Goal: Transaction & Acquisition: Book appointment/travel/reservation

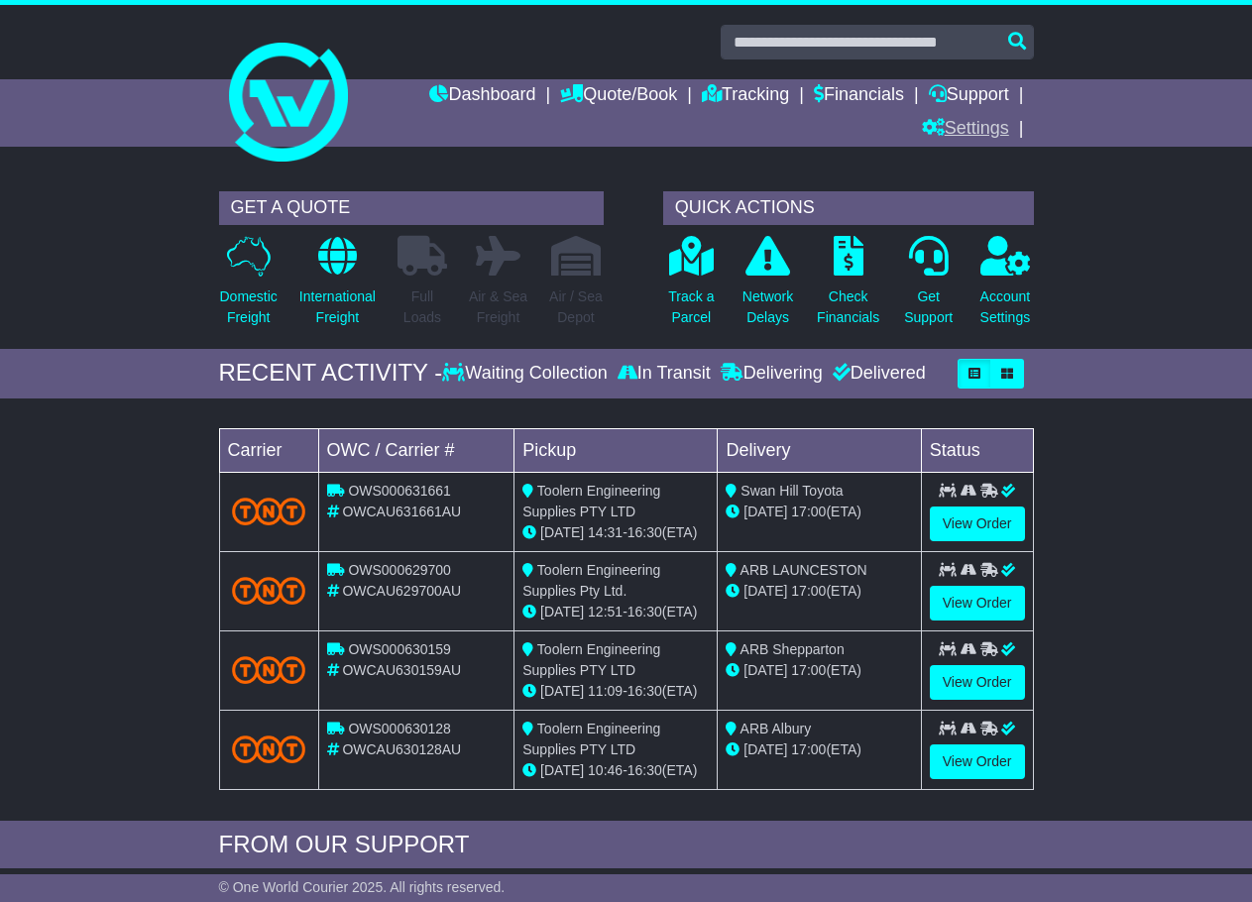
click at [975, 118] on link "Settings" at bounding box center [965, 130] width 87 height 34
click at [968, 162] on link "Settings" at bounding box center [1001, 164] width 157 height 22
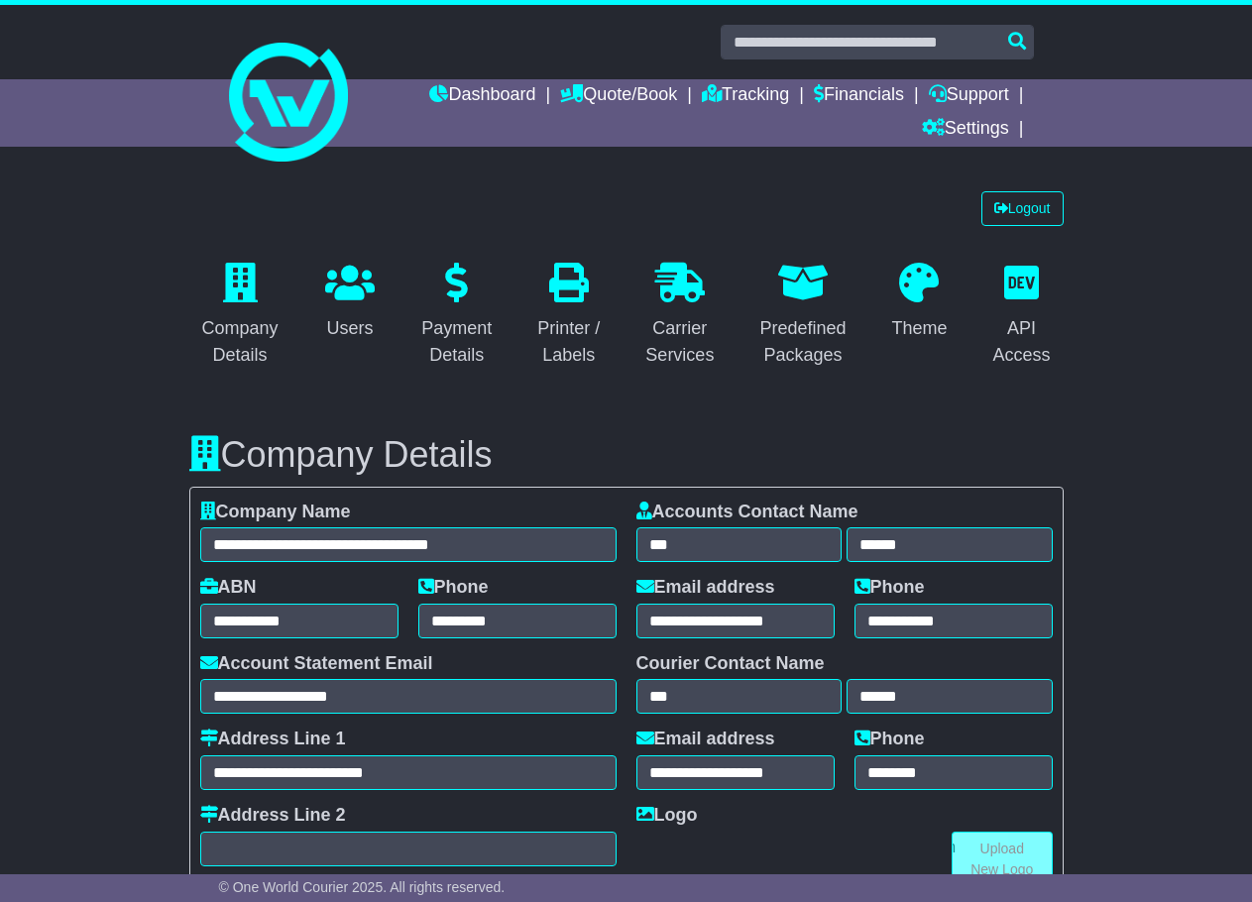
select select "**********"
select select "**"
click at [480, 102] on link "Dashboard" at bounding box center [482, 96] width 106 height 34
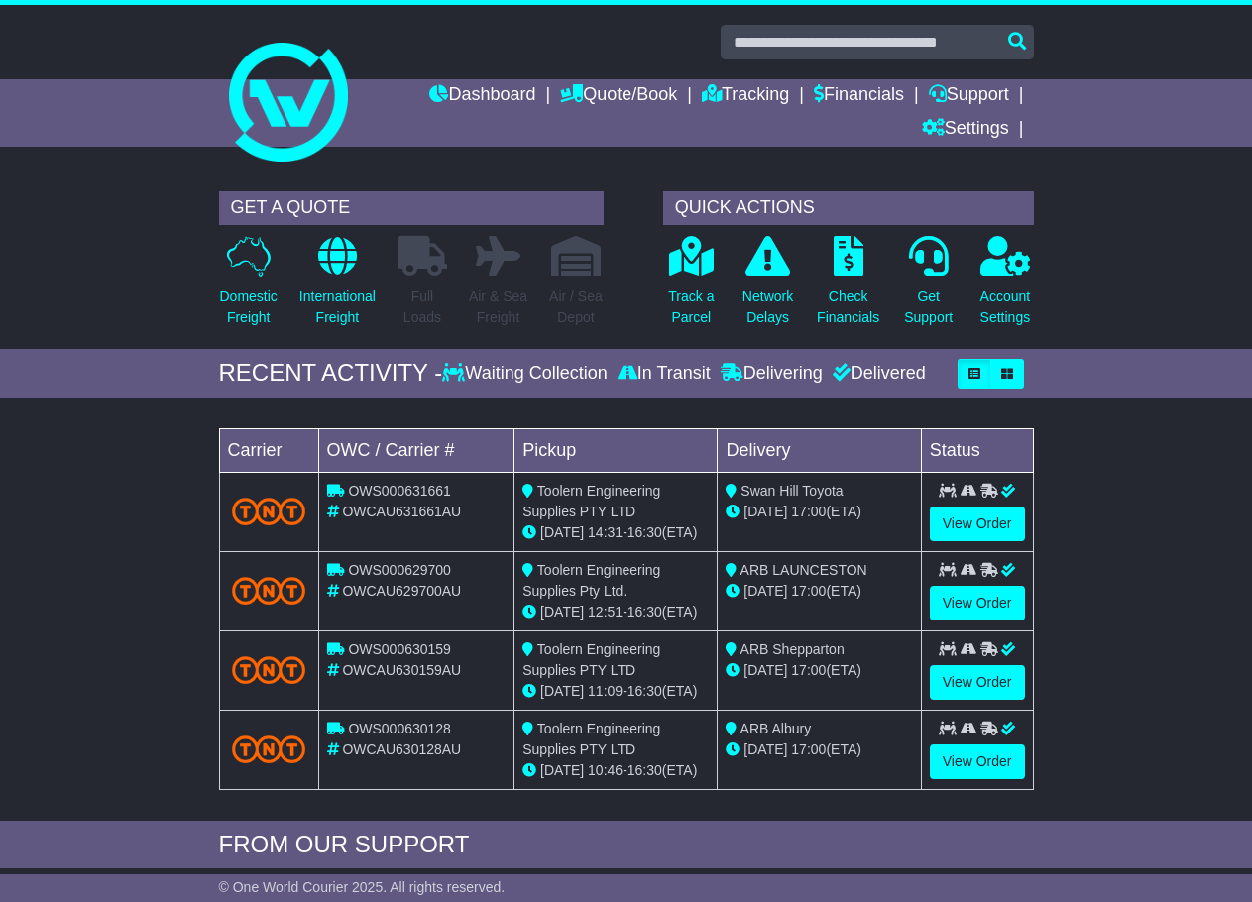
click at [410, 514] on span "OWCAU631661AU" at bounding box center [401, 512] width 119 height 16
click at [603, 104] on link "Quote/Book" at bounding box center [618, 96] width 117 height 34
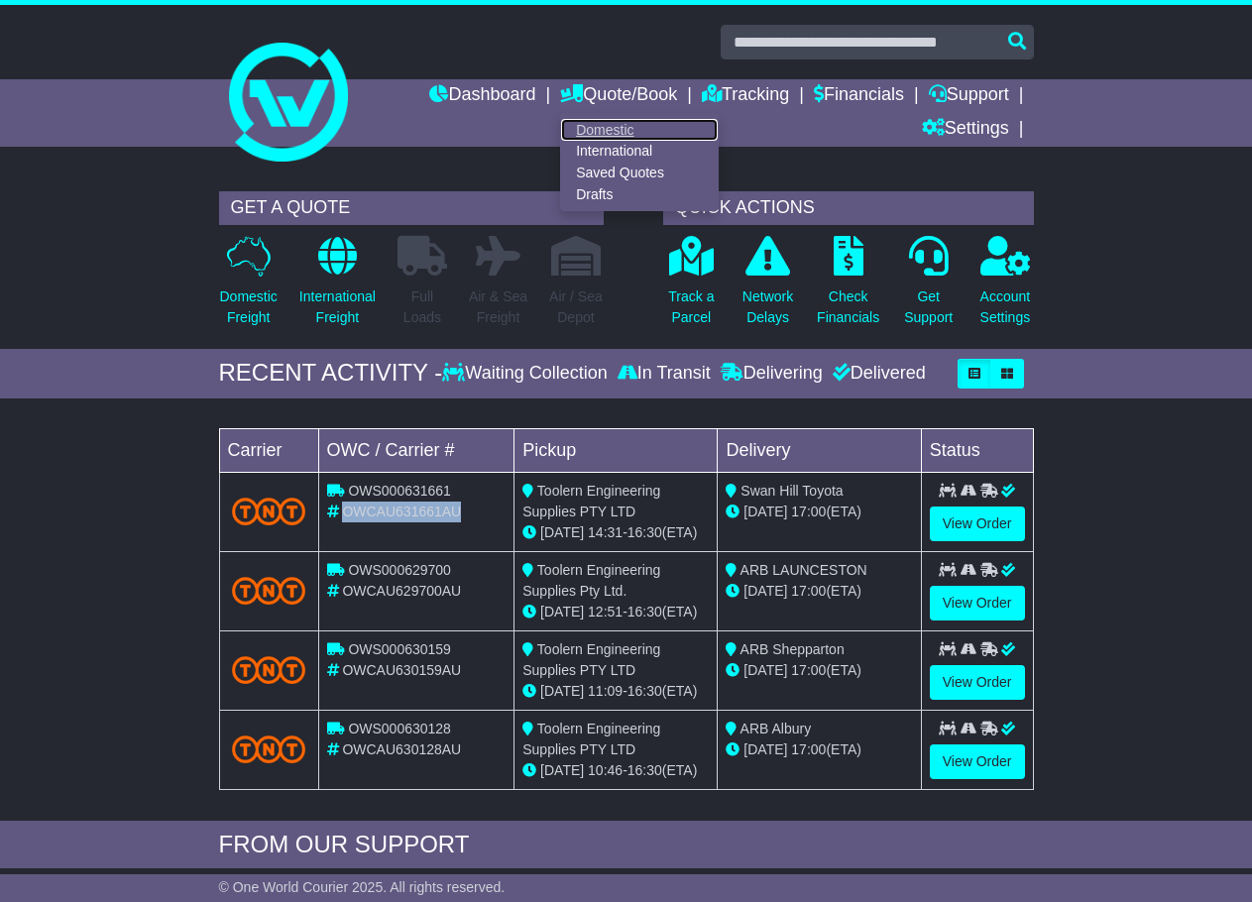
click at [599, 132] on link "Domestic" at bounding box center [639, 130] width 157 height 22
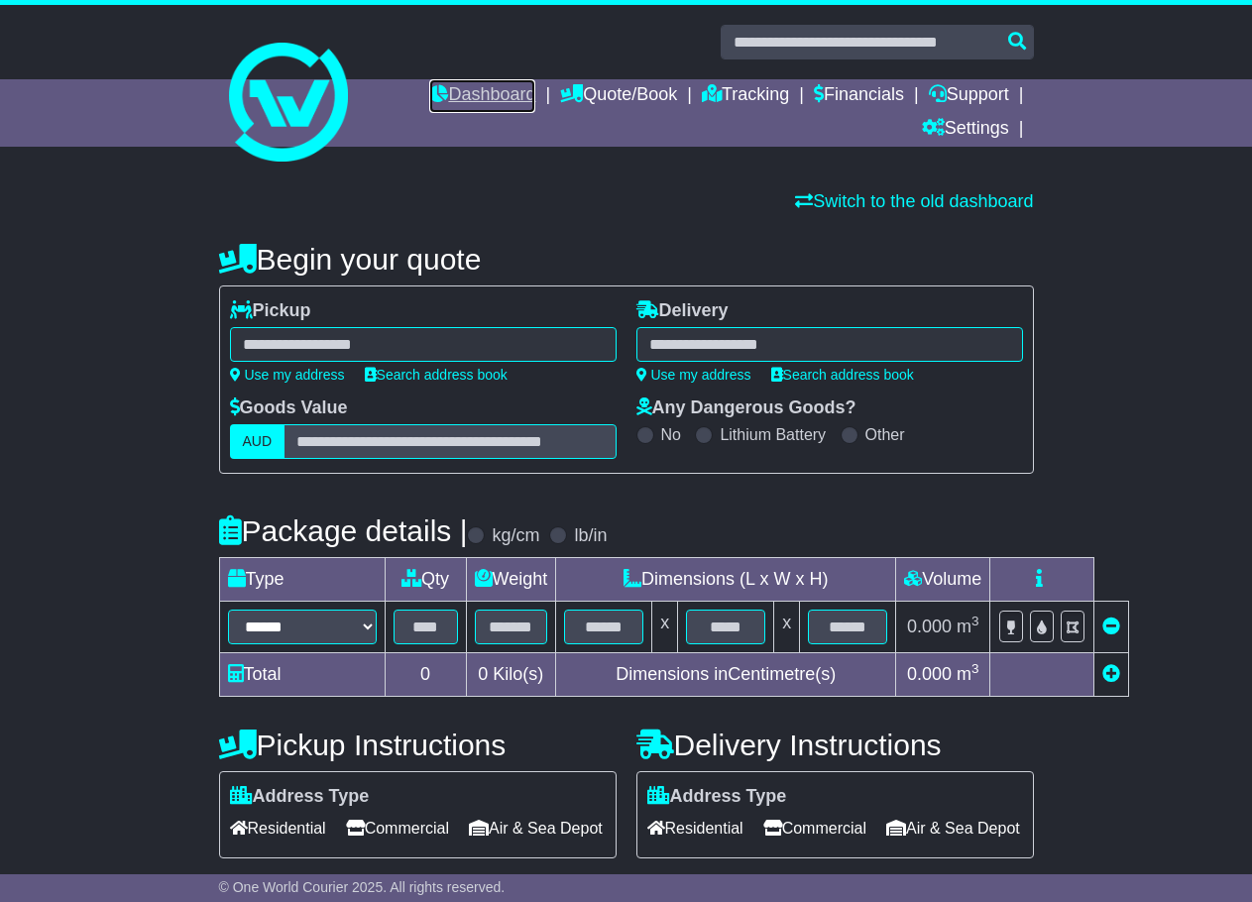
click at [467, 80] on link "Dashboard" at bounding box center [482, 96] width 106 height 34
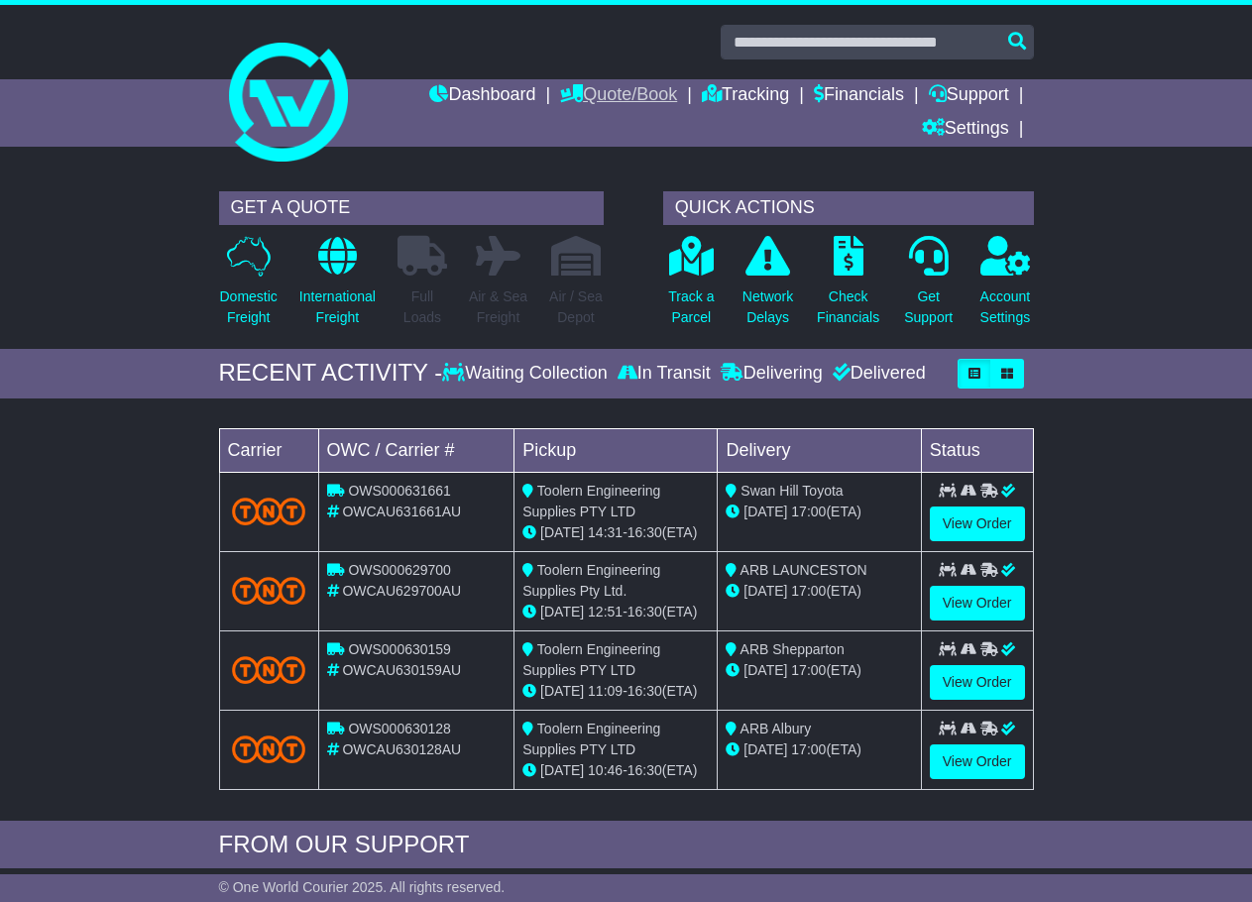
click at [599, 86] on link "Quote/Book" at bounding box center [618, 96] width 117 height 34
click at [582, 188] on link "Drafts" at bounding box center [639, 194] width 157 height 22
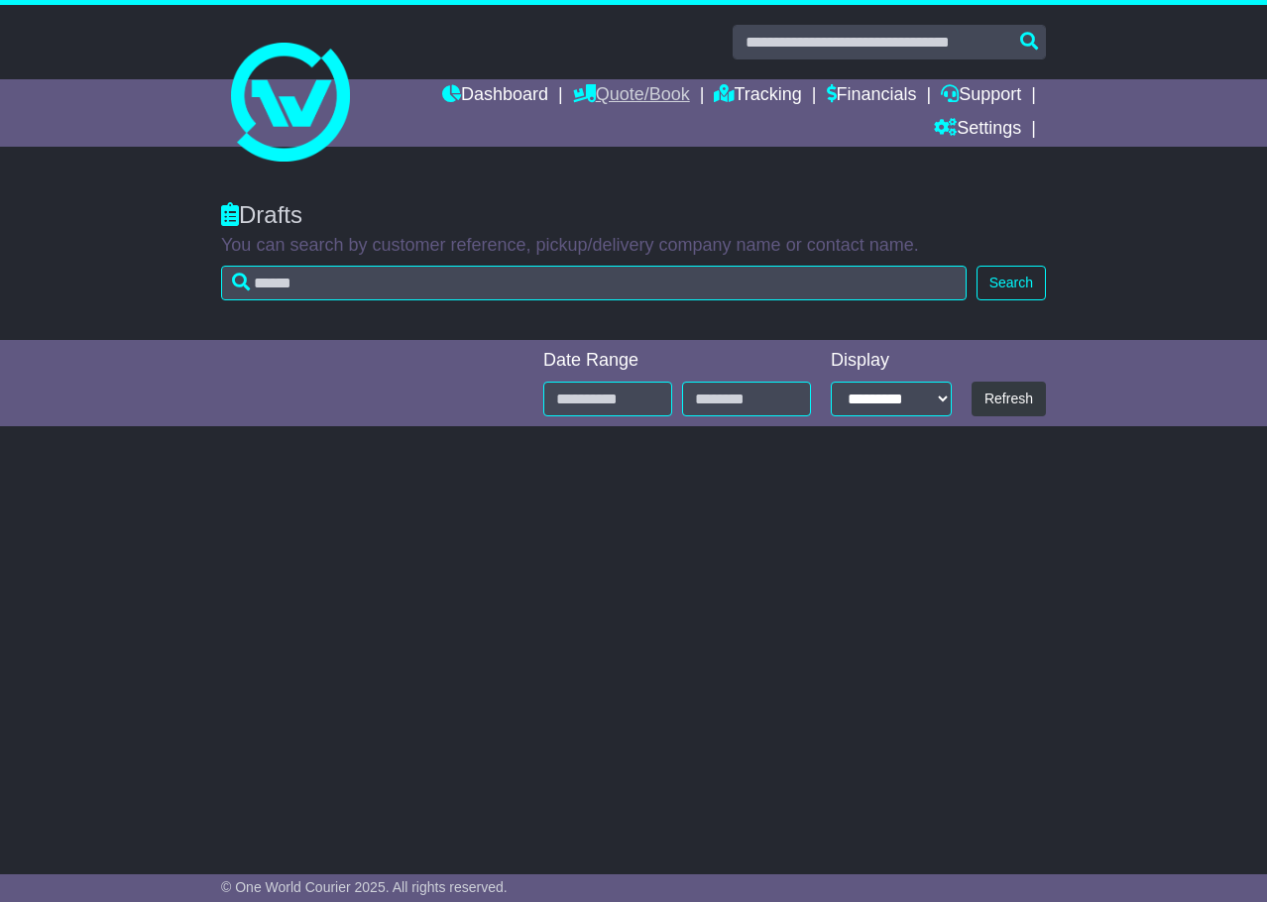
click at [609, 88] on link "Quote/Book" at bounding box center [631, 96] width 117 height 34
click at [593, 173] on link "Saved Quotes" at bounding box center [652, 174] width 157 height 22
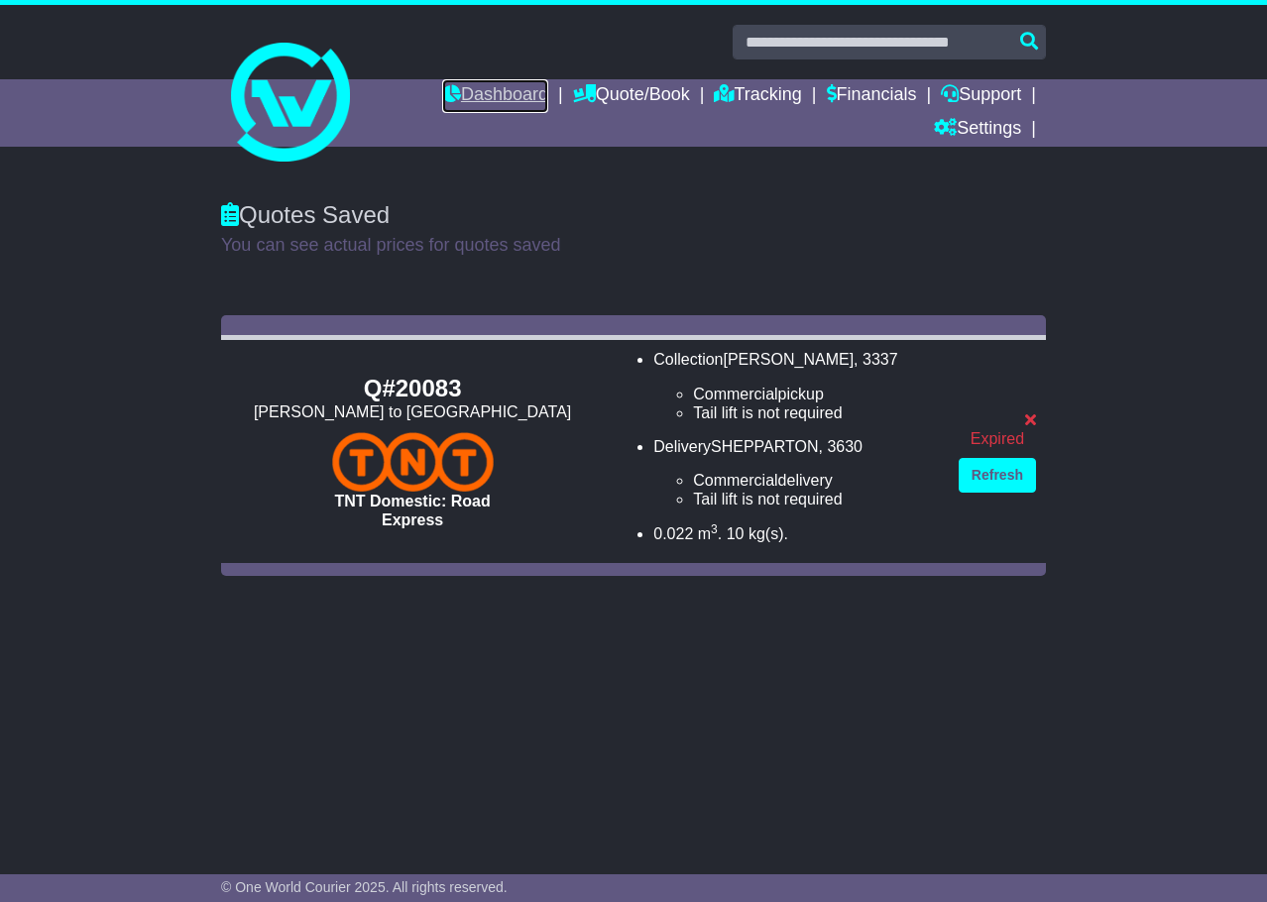
click at [484, 93] on link "Dashboard" at bounding box center [495, 96] width 106 height 34
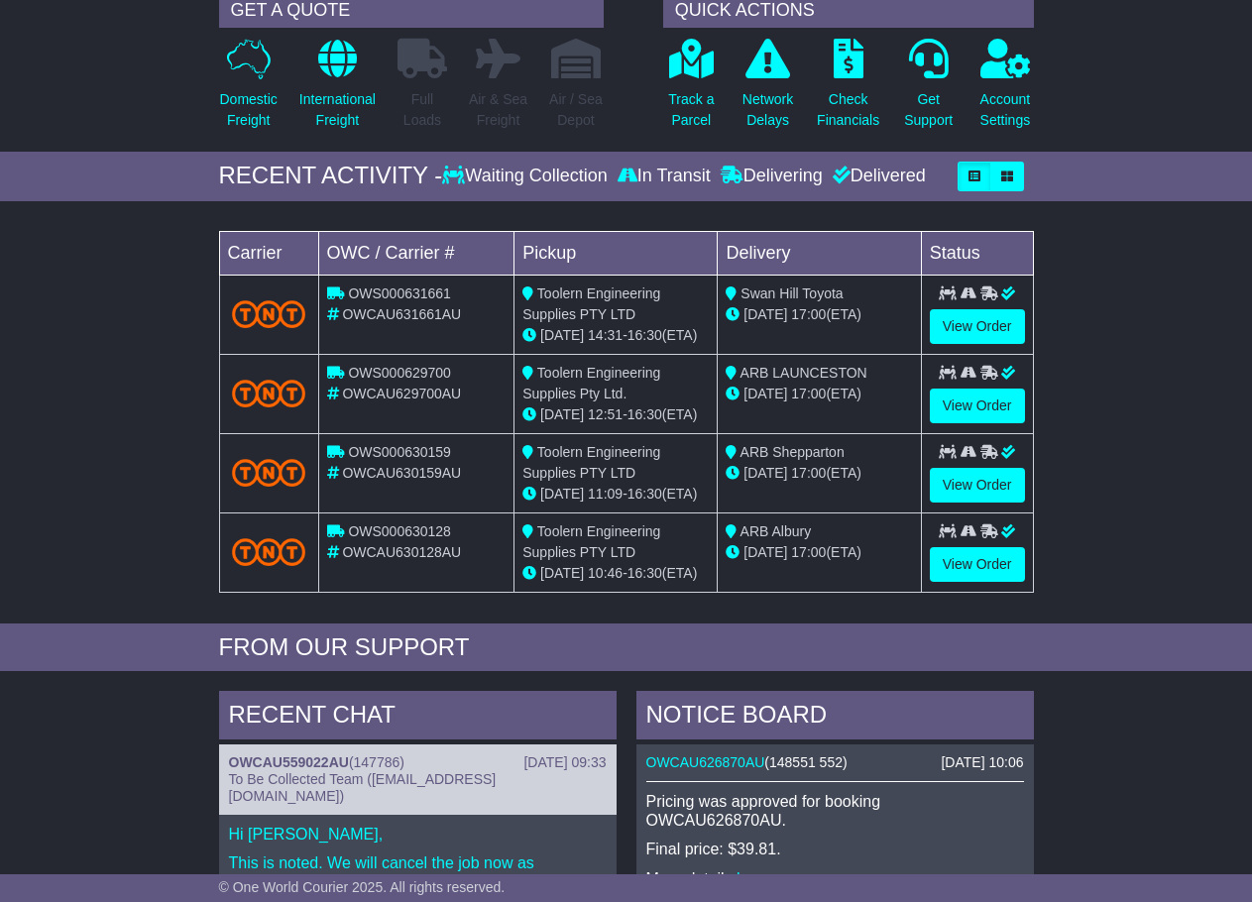
scroll to position [198, 0]
click at [962, 321] on link "View Order" at bounding box center [977, 325] width 95 height 35
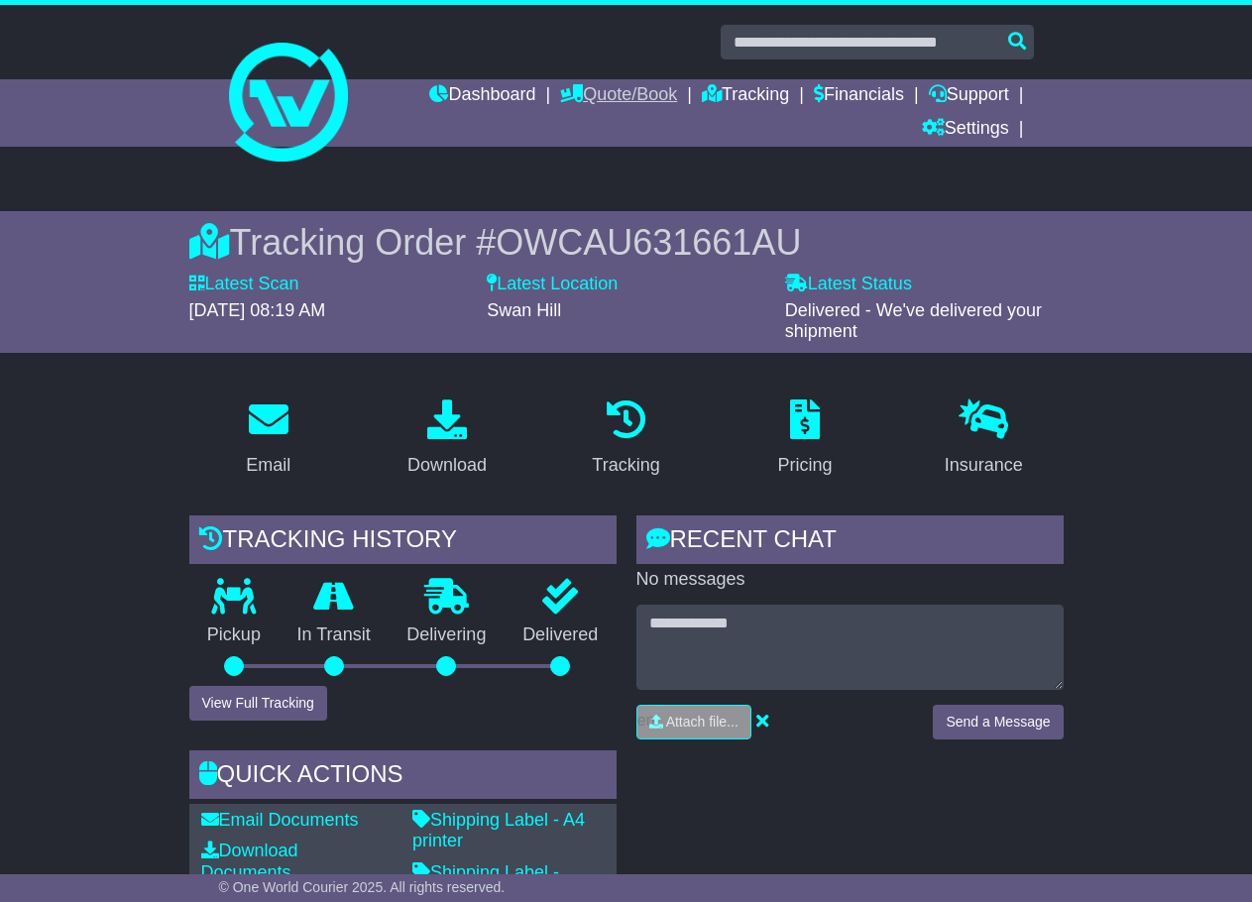
click at [604, 89] on link "Quote/Book" at bounding box center [618, 96] width 117 height 34
click at [587, 134] on link "Domestic" at bounding box center [639, 130] width 157 height 22
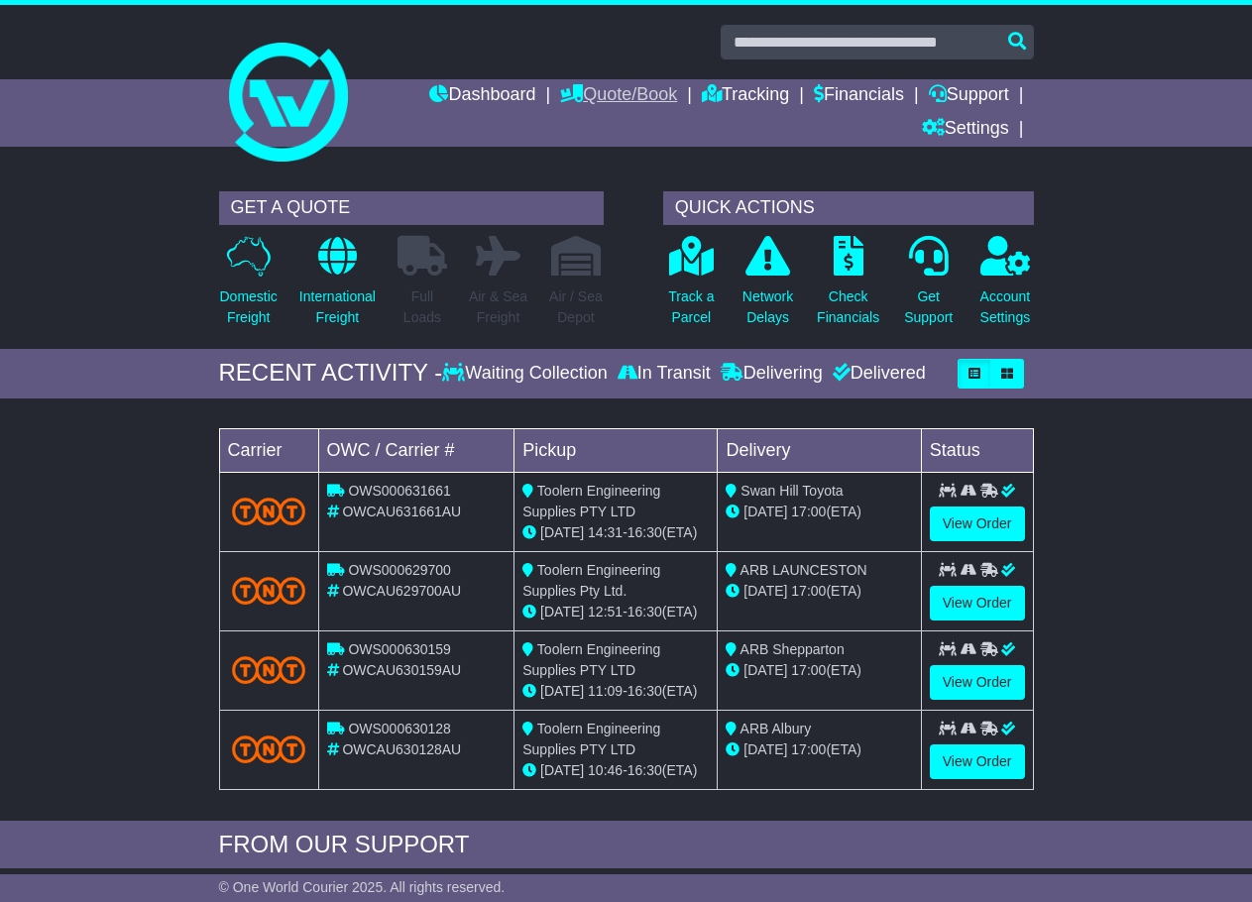
click at [589, 91] on link "Quote/Book" at bounding box center [618, 96] width 117 height 34
click at [594, 129] on link "Domestic" at bounding box center [639, 130] width 157 height 22
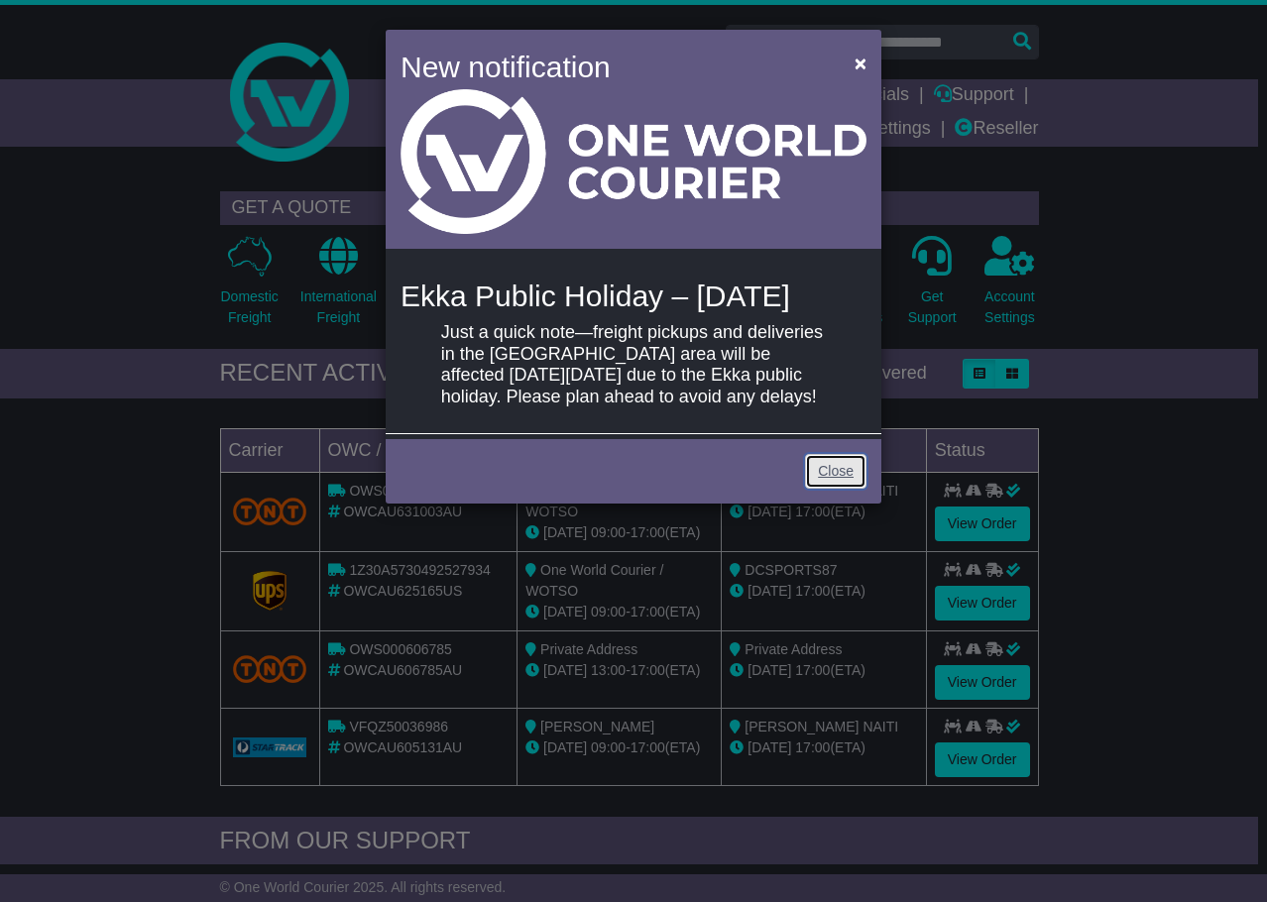
click at [850, 489] on link "Close" at bounding box center [835, 471] width 61 height 35
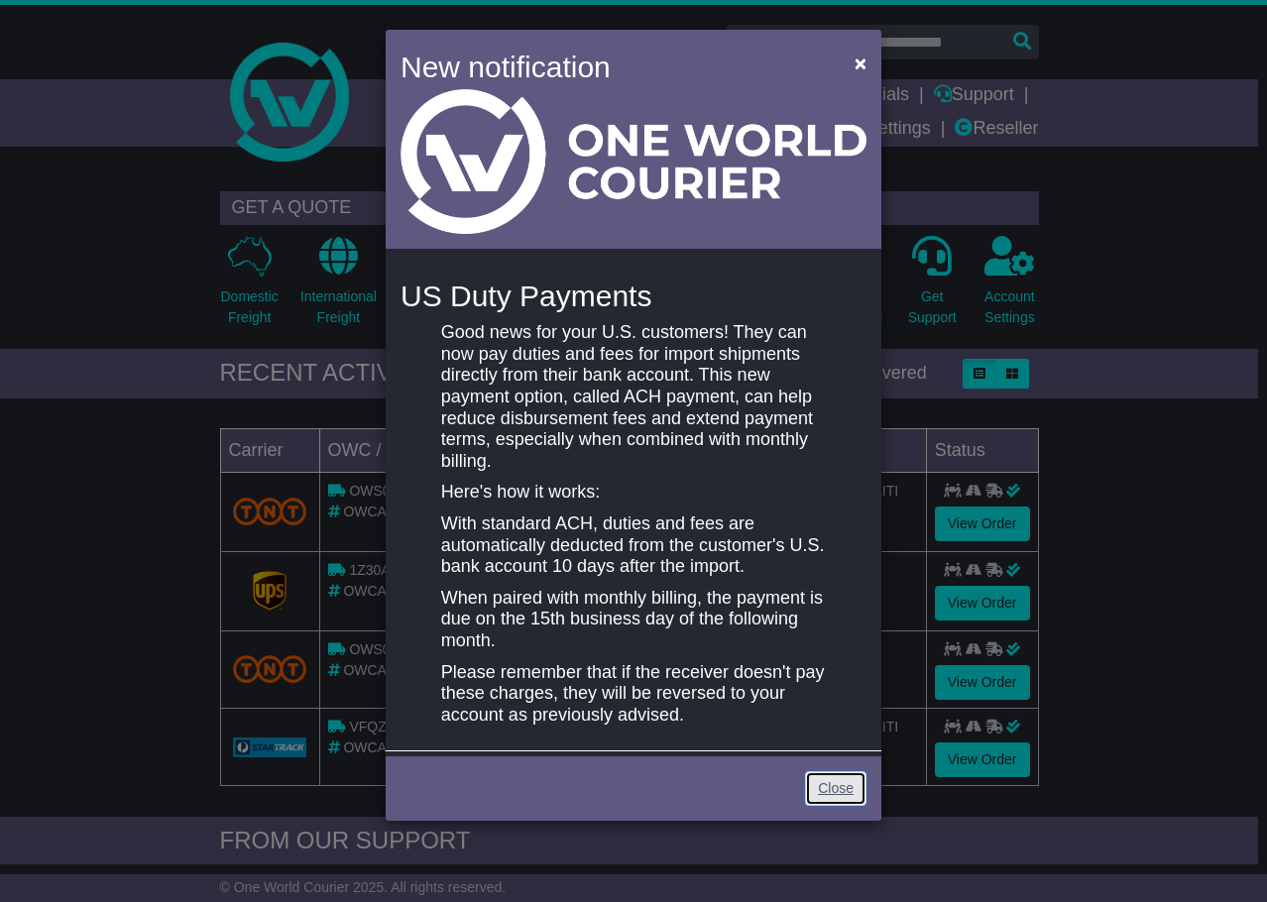
click at [840, 786] on link "Close" at bounding box center [835, 788] width 61 height 35
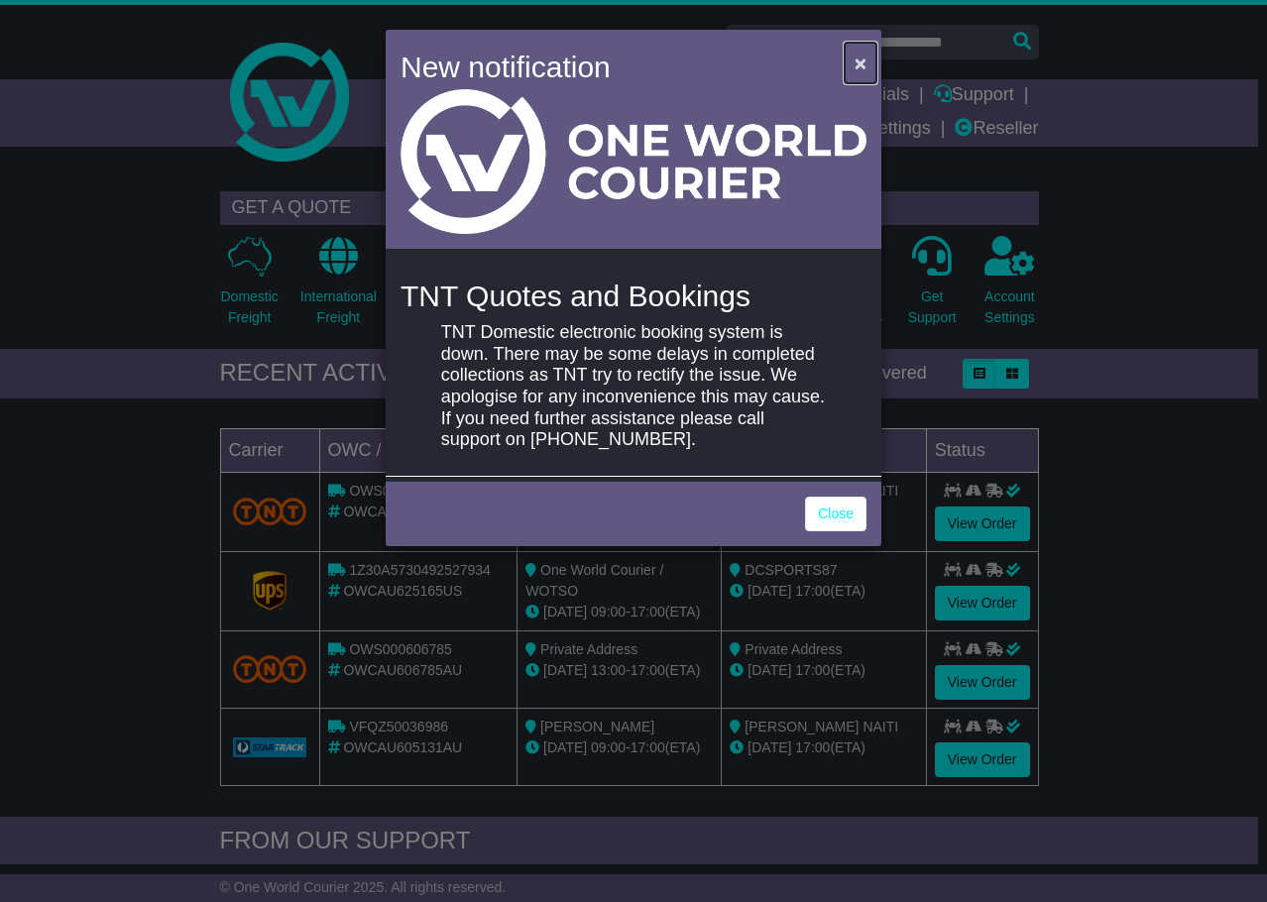
click at [863, 60] on span "×" at bounding box center [860, 63] width 12 height 23
